Goal: Check status: Check status

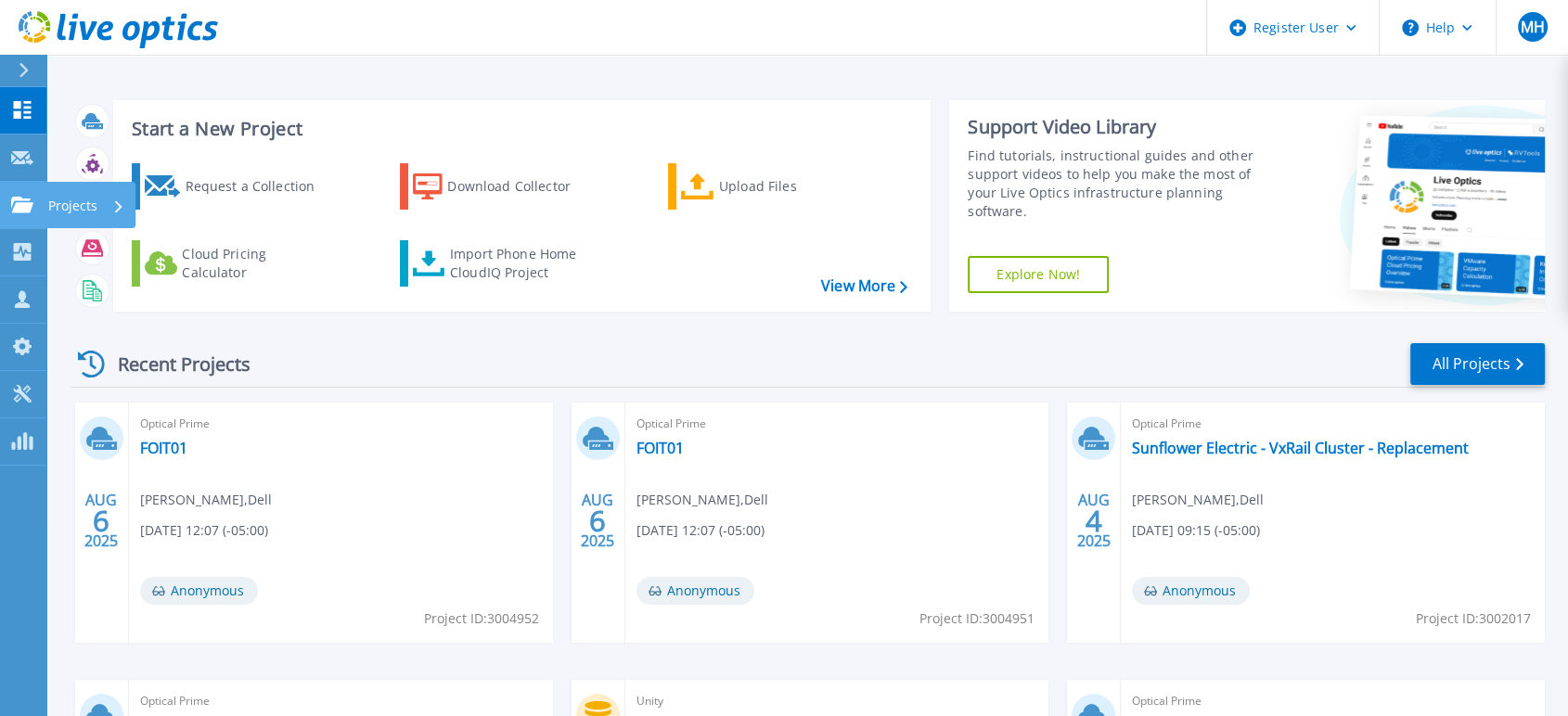
click at [16, 193] on link "Projects Projects" at bounding box center [23, 205] width 46 height 47
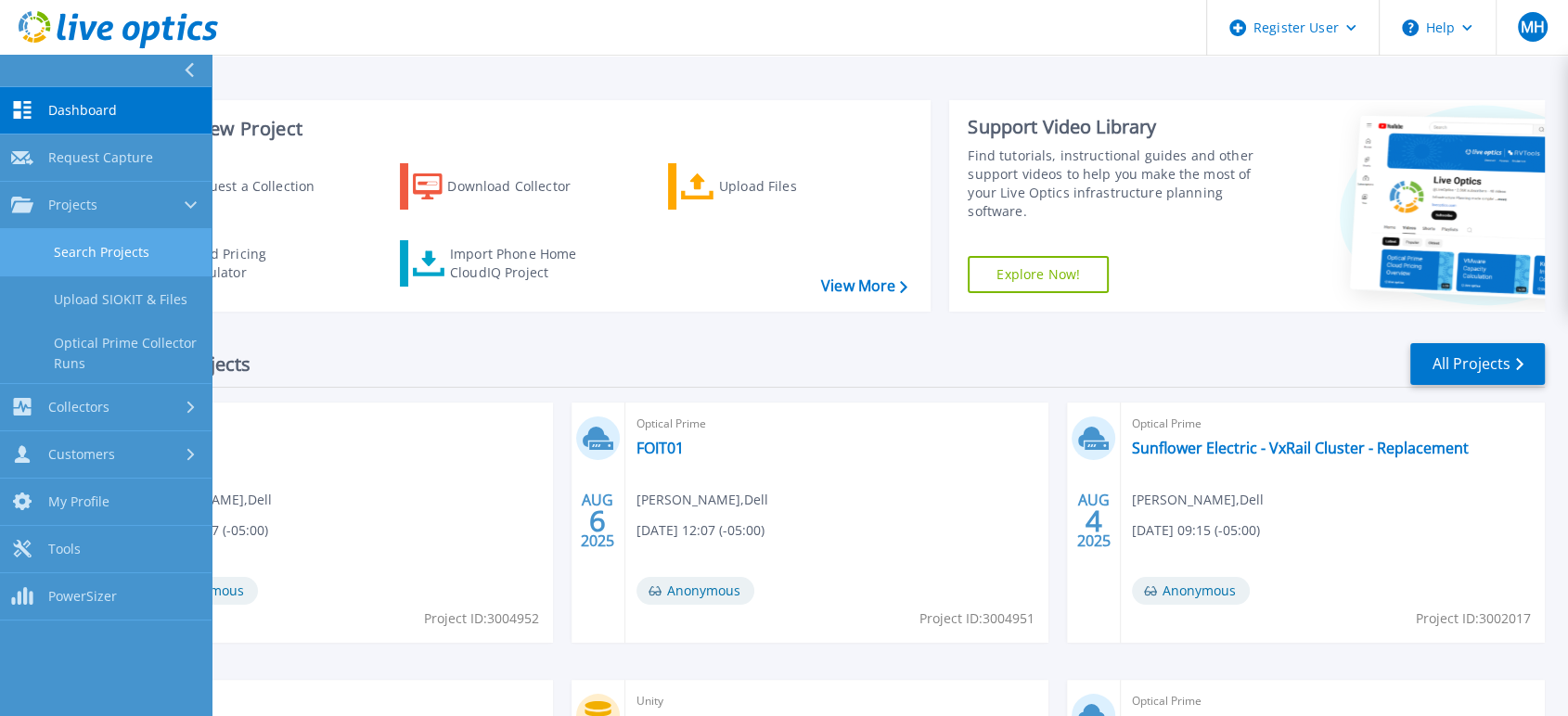
click at [119, 251] on link "Search Projects" at bounding box center [106, 252] width 211 height 47
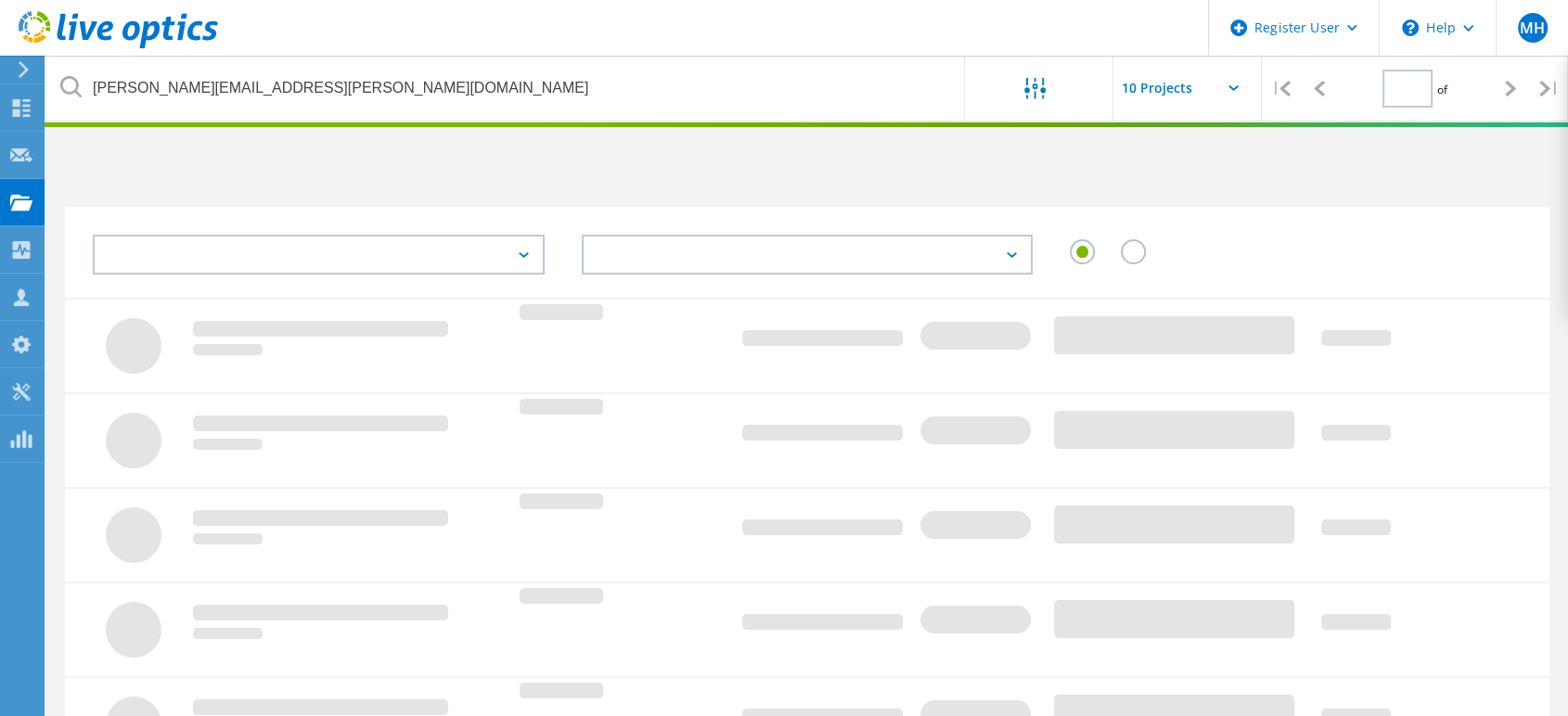
type input "1"
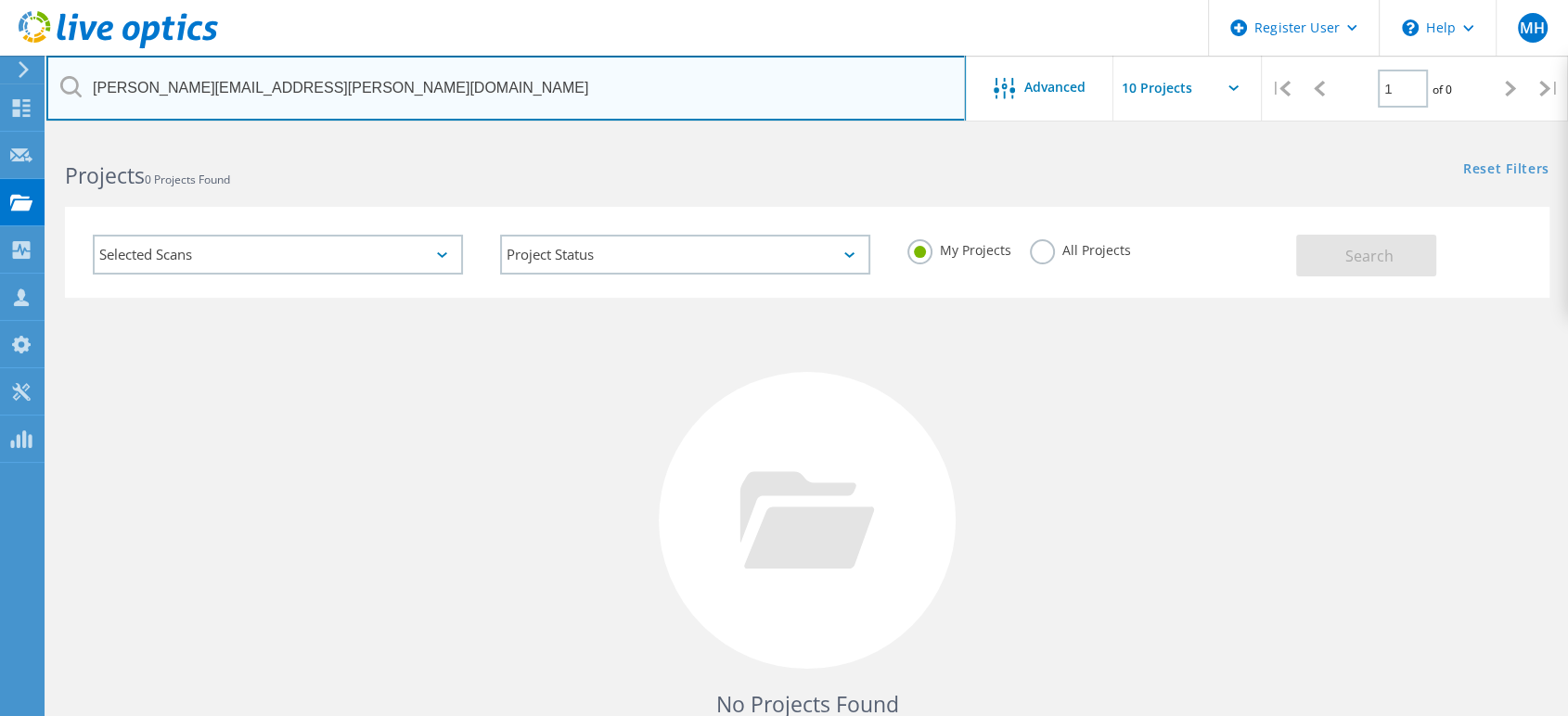
click at [381, 94] on input "michael.watkins@azuracu.com" at bounding box center [506, 88] width 920 height 65
click at [380, 94] on input "michael.watkins@azuracu.com" at bounding box center [506, 88] width 920 height 65
paste input "saulsberry@tnemec"
type input "saulsberry@tnemec.com"
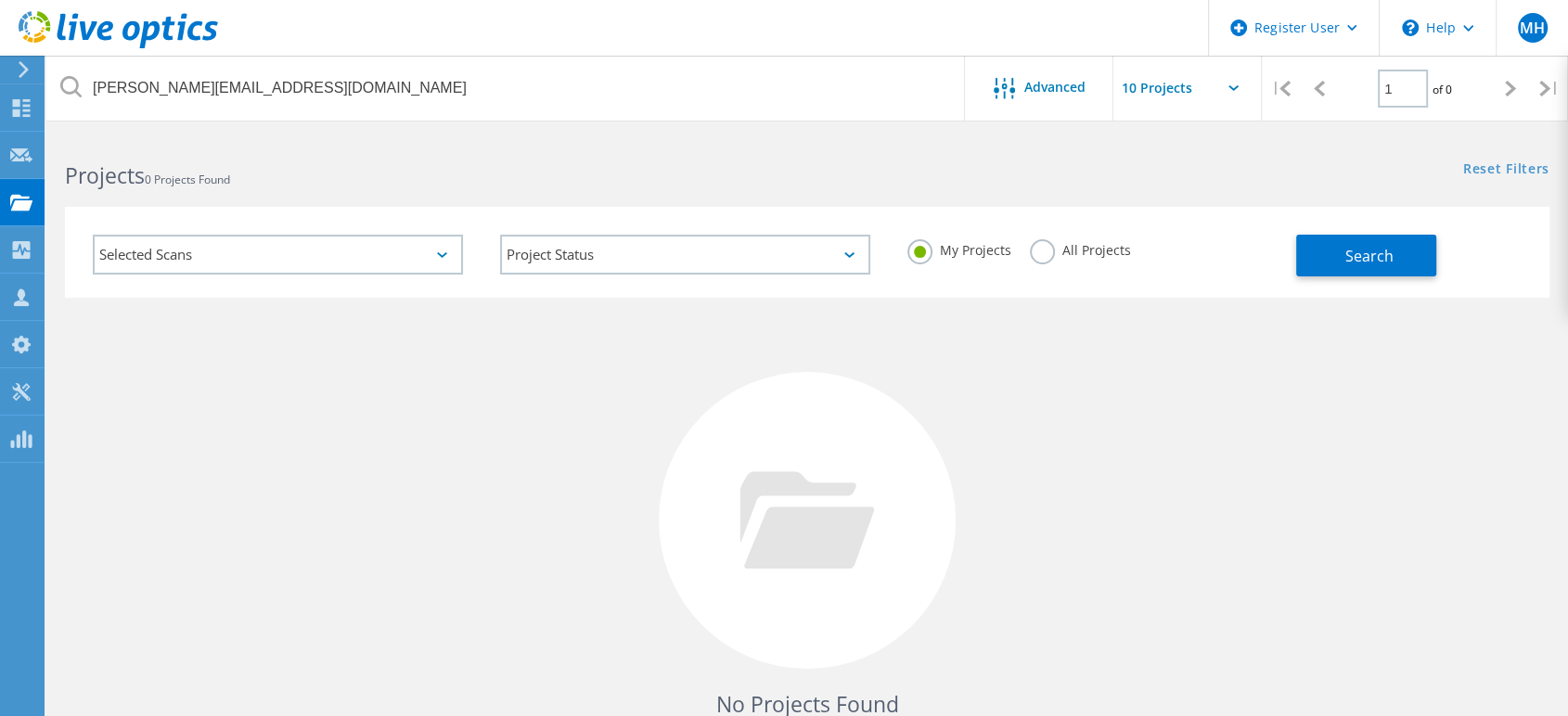
click at [1040, 243] on label "All Projects" at bounding box center [1081, 249] width 102 height 18
click at [0, 0] on input "All Projects" at bounding box center [0, 0] width 0 height 0
click at [1314, 242] on button "Search" at bounding box center [1367, 255] width 140 height 41
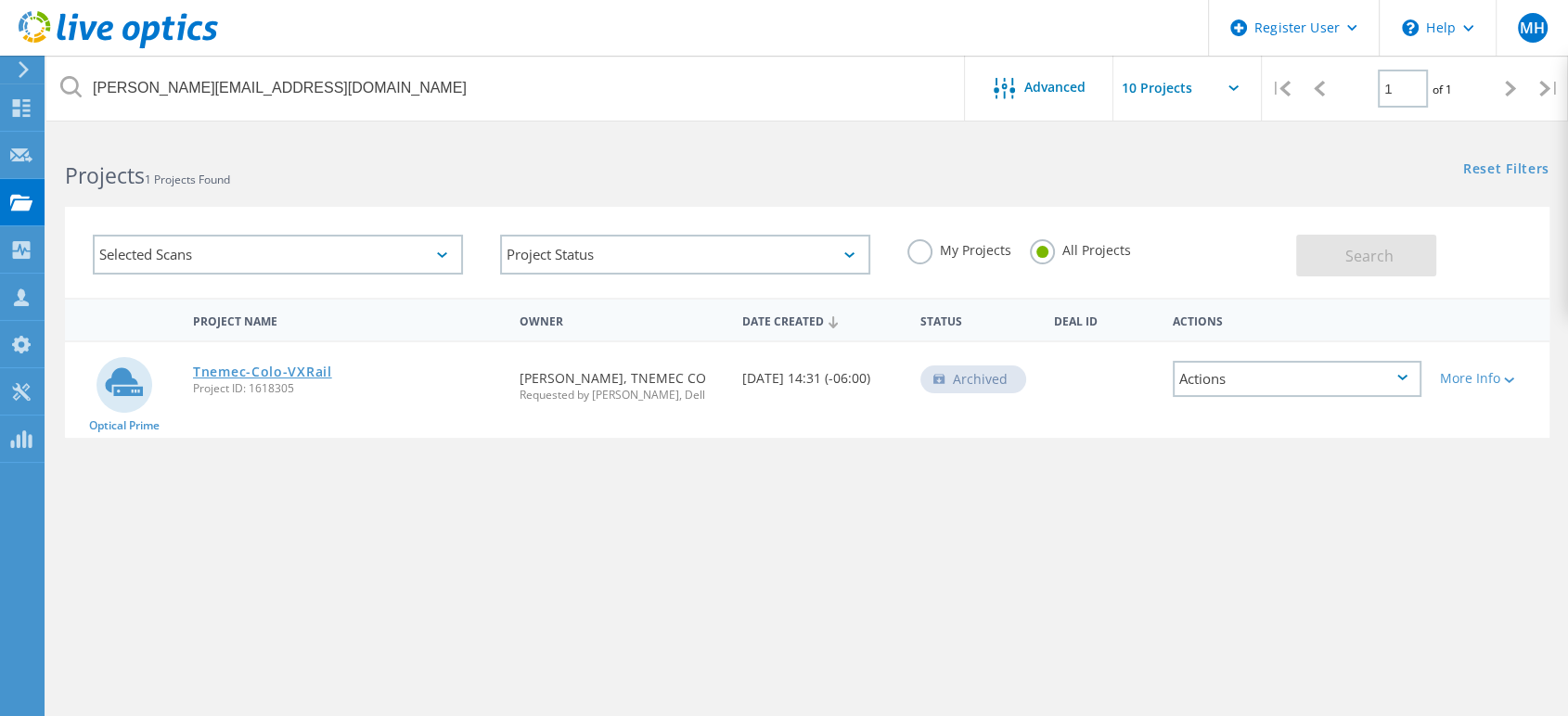
click at [252, 368] on link "Tnemec-Colo-VXRail" at bounding box center [262, 372] width 139 height 13
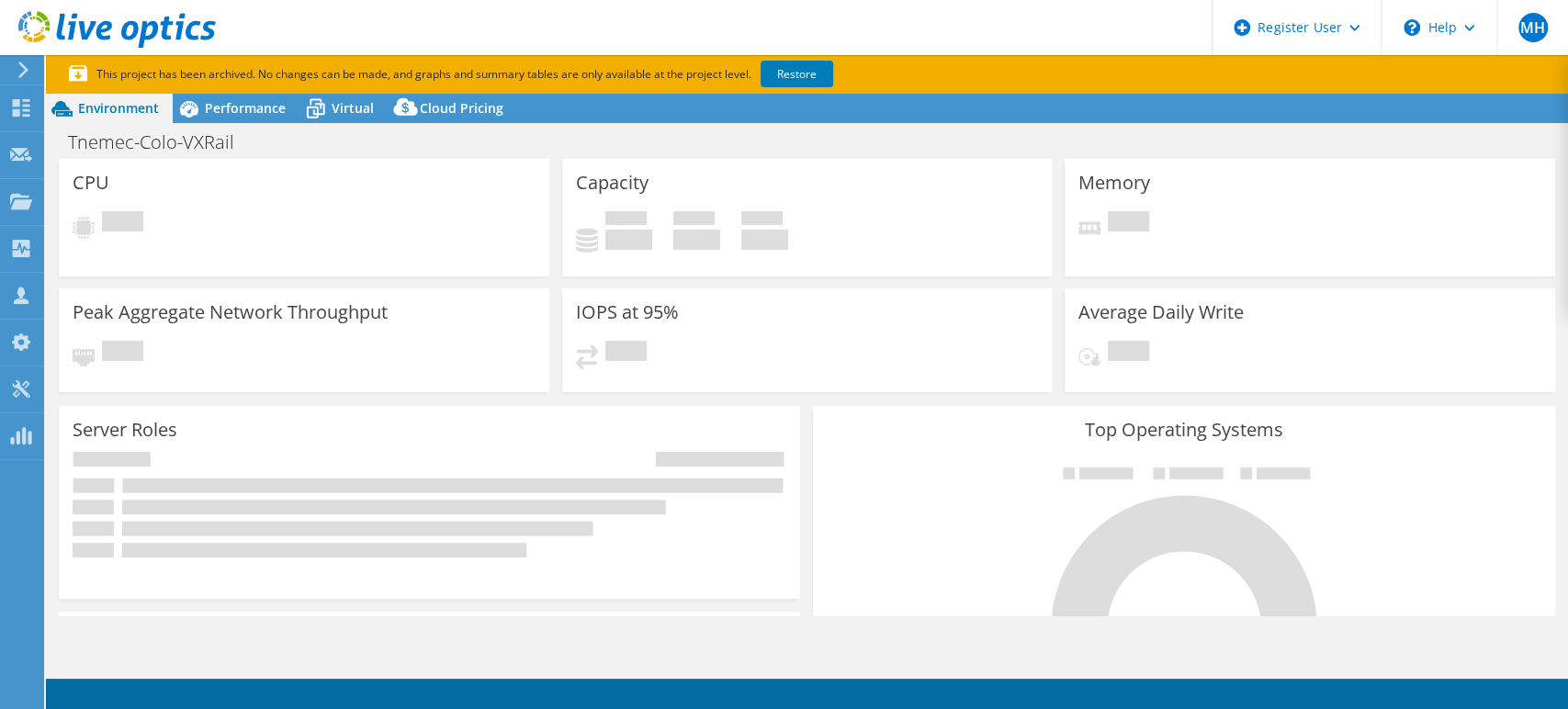
select select "USD"
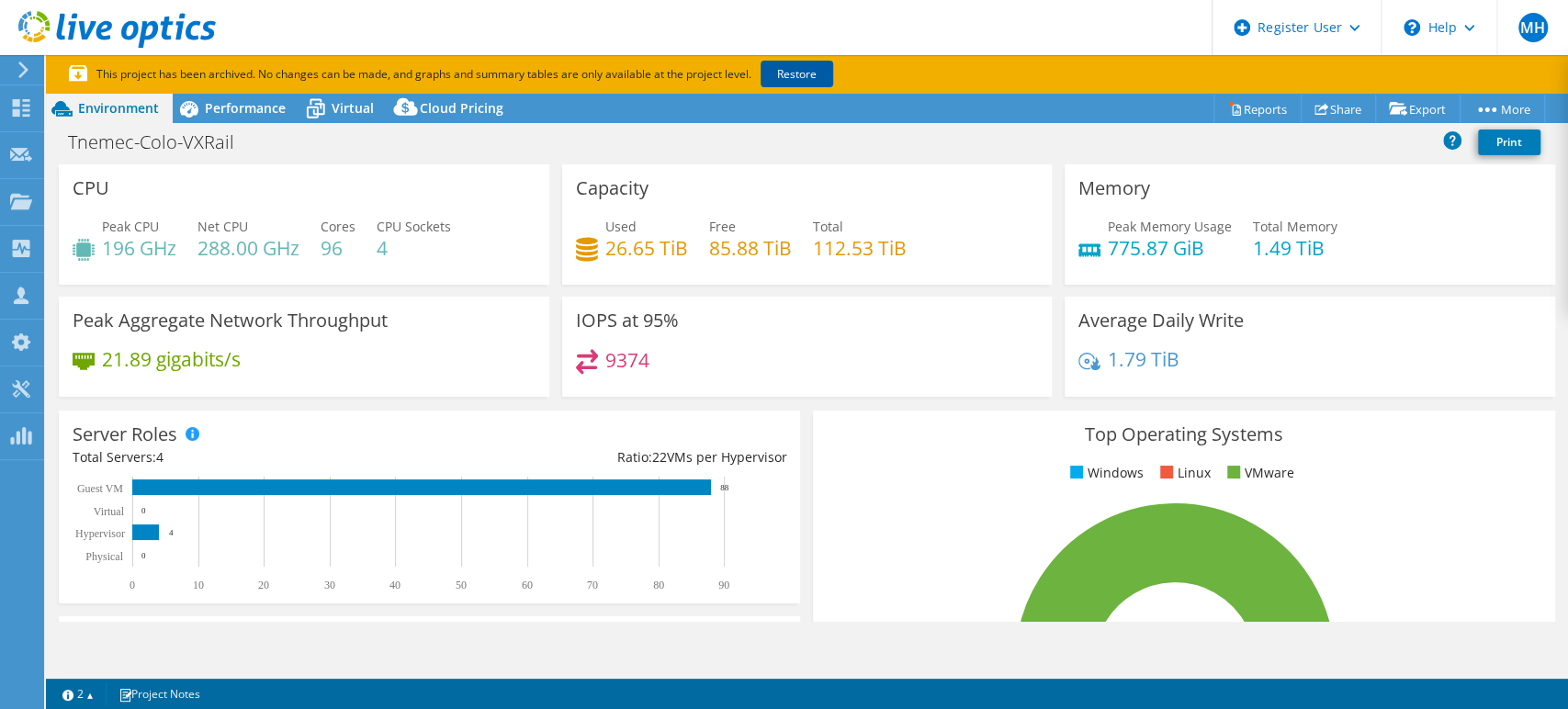
click at [809, 77] on link "Restore" at bounding box center [797, 73] width 72 height 26
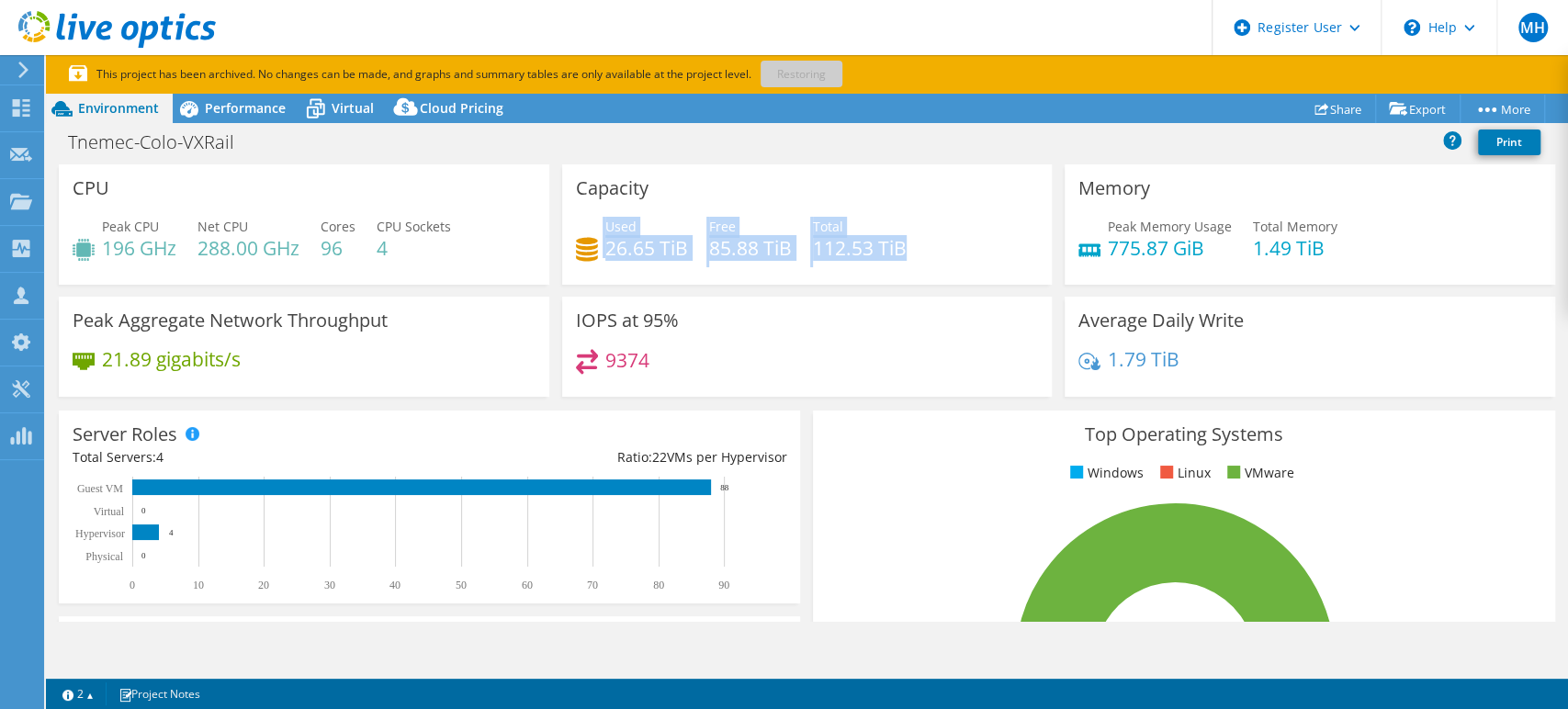
drag, startPoint x: 919, startPoint y: 248, endPoint x: 581, endPoint y: 237, distance: 338.2
click at [581, 237] on div "Used 26.65 TiB Free 85.88 TiB Total 112.53 TiB" at bounding box center [808, 246] width 463 height 60
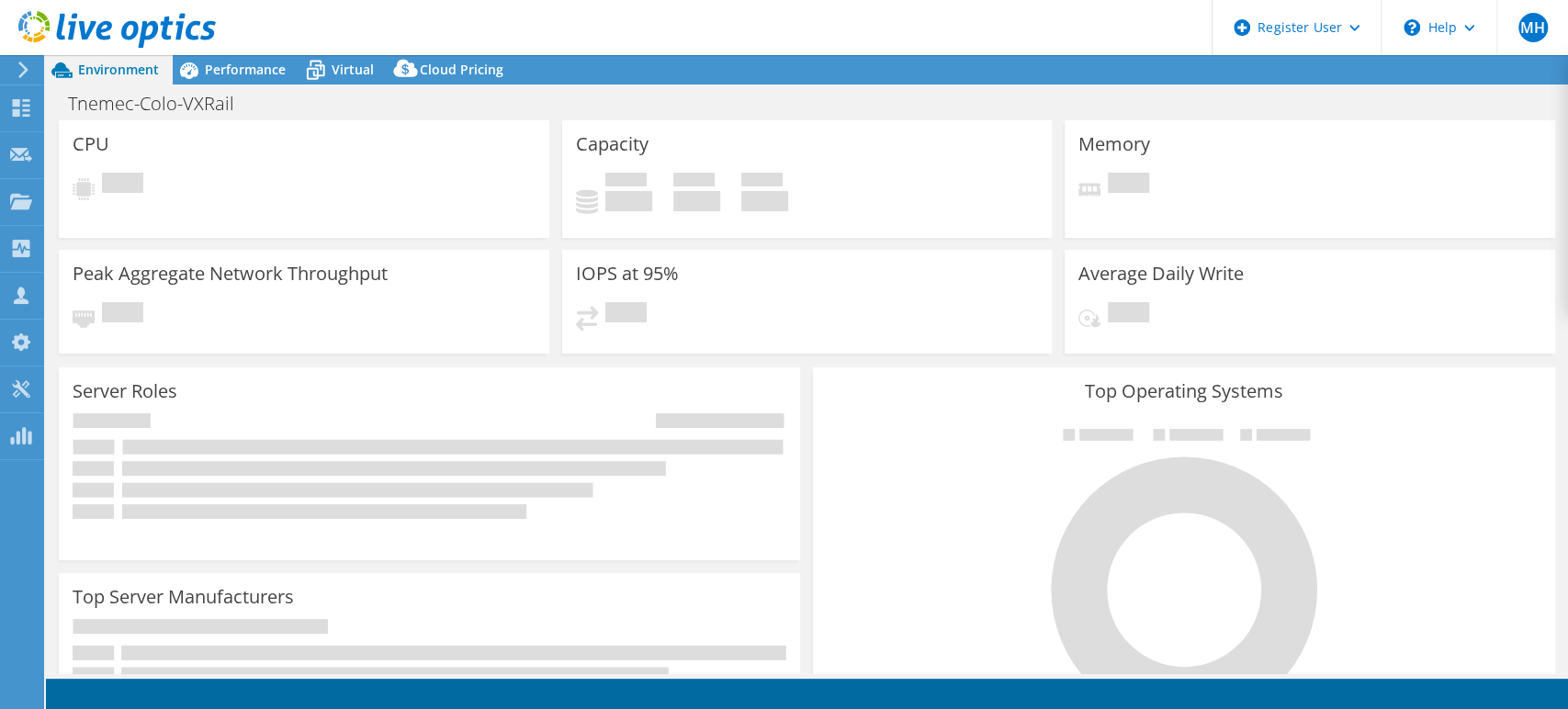
select select "USD"
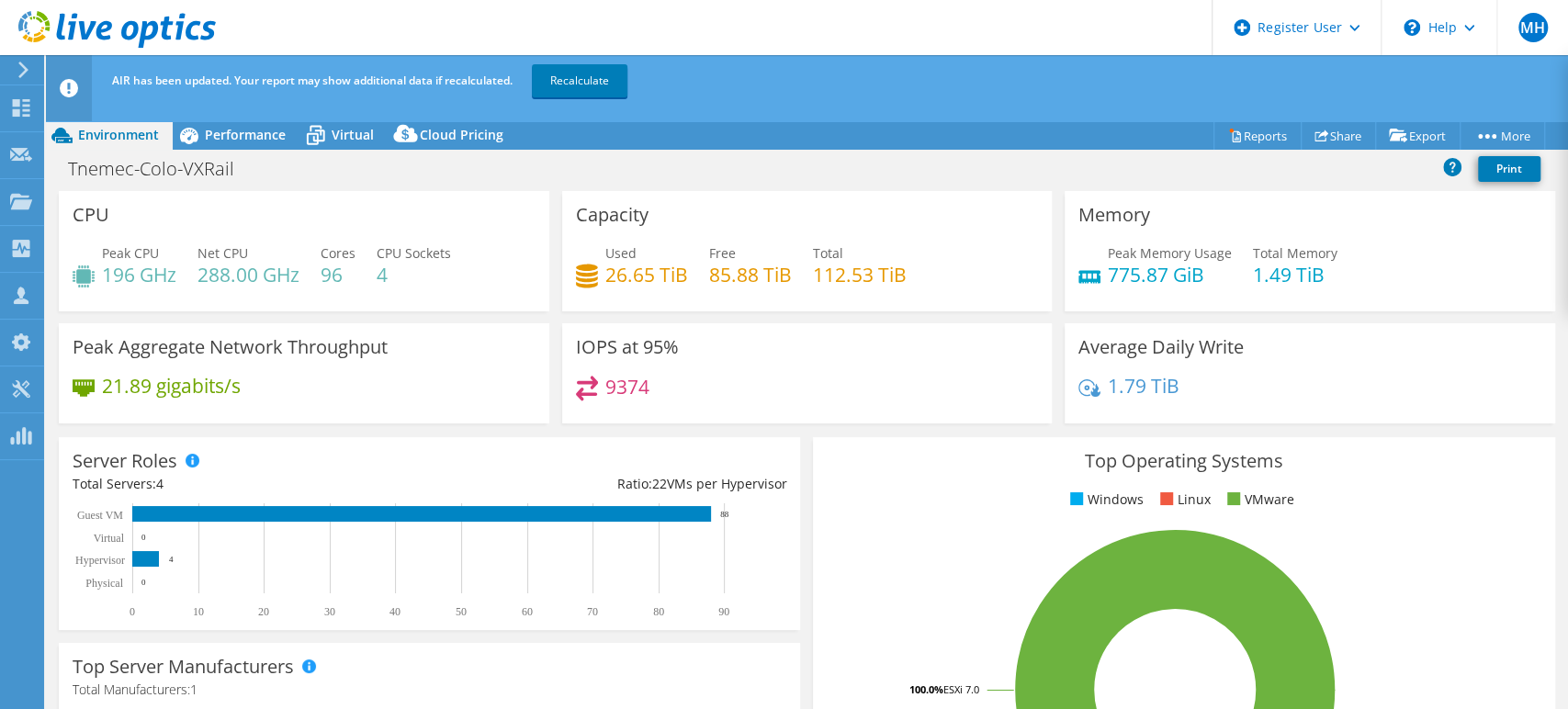
drag, startPoint x: 829, startPoint y: 270, endPoint x: 815, endPoint y: 262, distance: 16.1
click at [829, 265] on h4 "112.53 TiB" at bounding box center [860, 274] width 94 height 21
click at [232, 146] on div "Performance" at bounding box center [236, 135] width 127 height 29
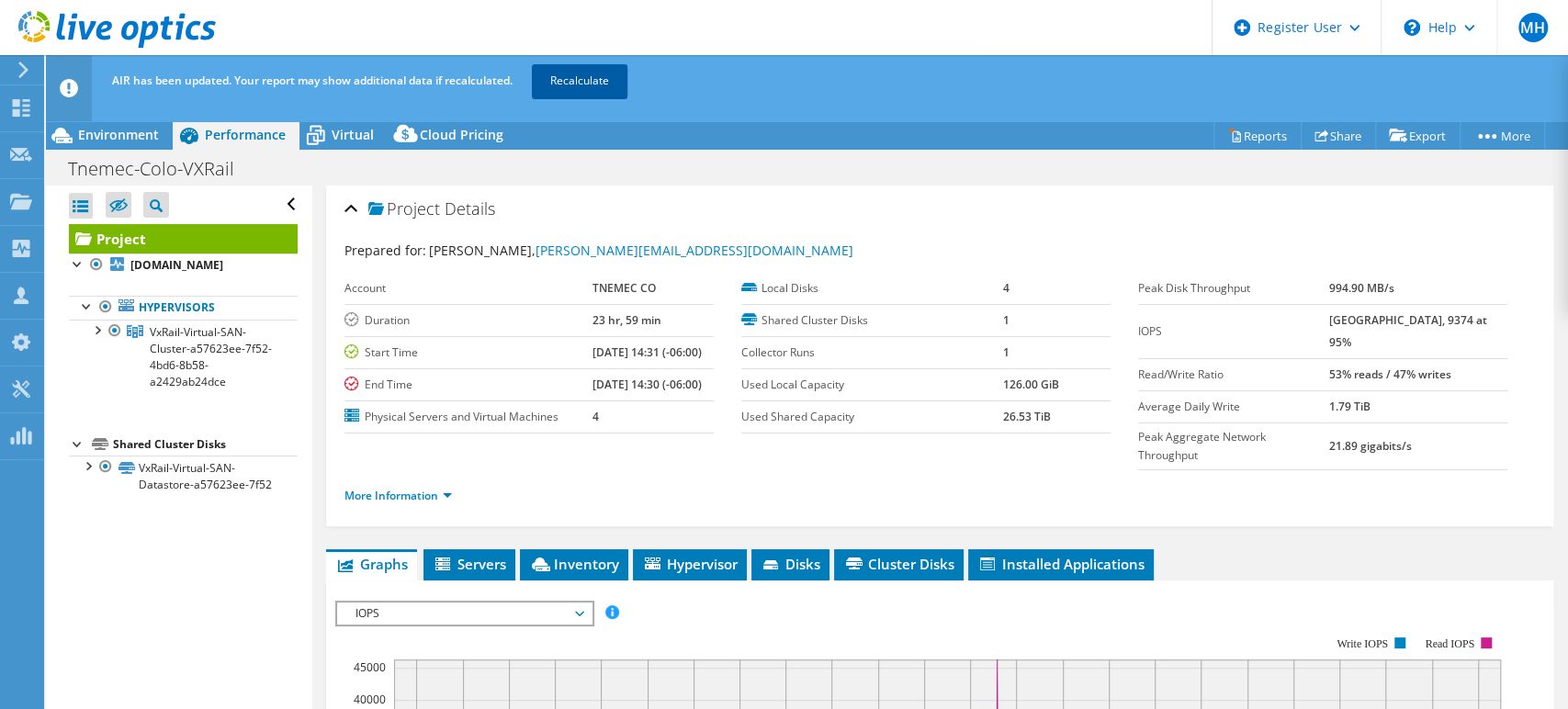
click at [596, 85] on link "Recalculate" at bounding box center [580, 81] width 96 height 33
click at [132, 136] on span "Environment" at bounding box center [118, 135] width 81 height 18
